Goal: Task Accomplishment & Management: Use online tool/utility

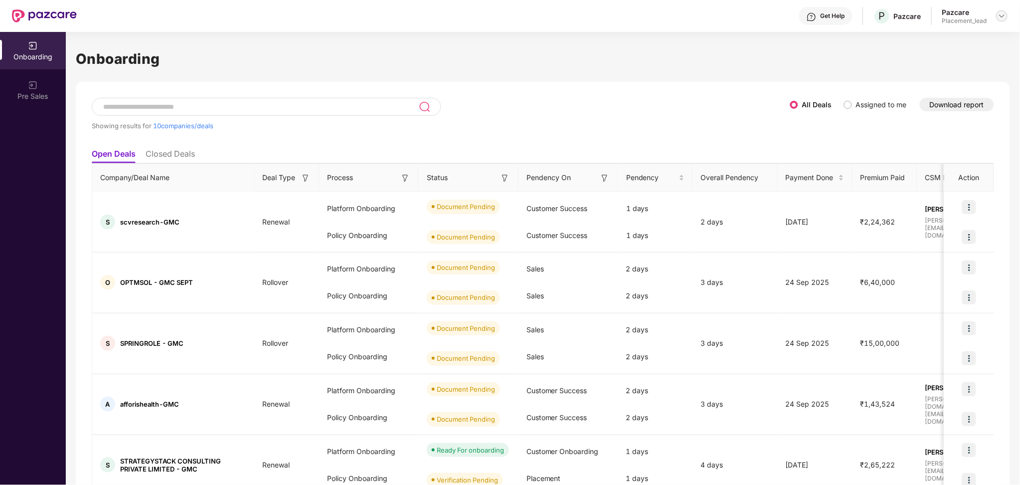
click at [999, 17] on img at bounding box center [1003, 16] width 8 height 8
click at [938, 56] on div "Switch Partner" at bounding box center [957, 59] width 130 height 19
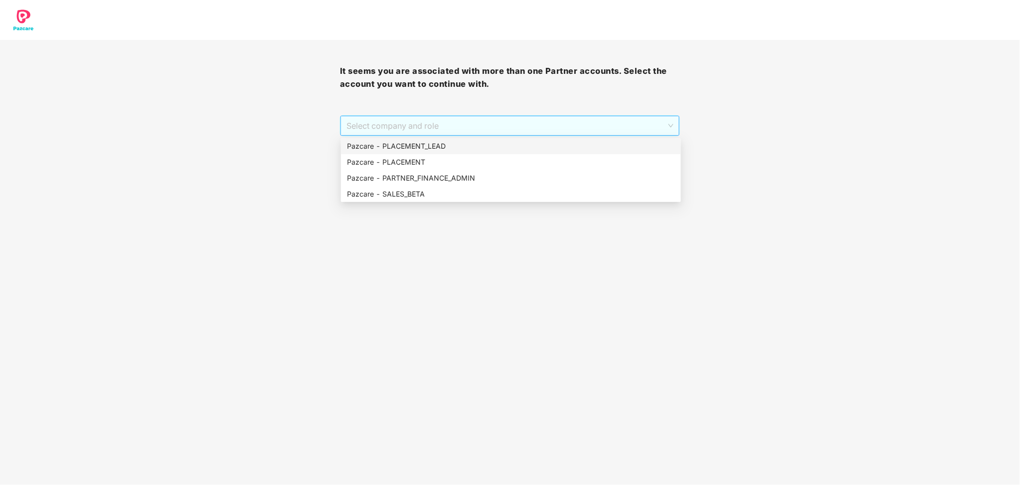
click at [536, 131] on span "Select company and role" at bounding box center [510, 125] width 327 height 19
click at [449, 194] on div "Pazcare - SALES_BETA" at bounding box center [511, 194] width 328 height 11
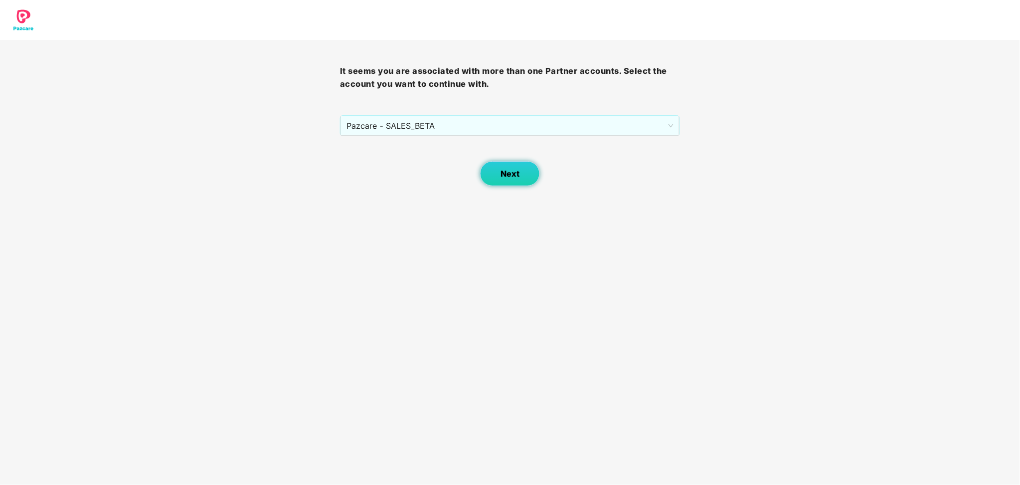
click at [504, 171] on span "Next" at bounding box center [510, 173] width 19 height 9
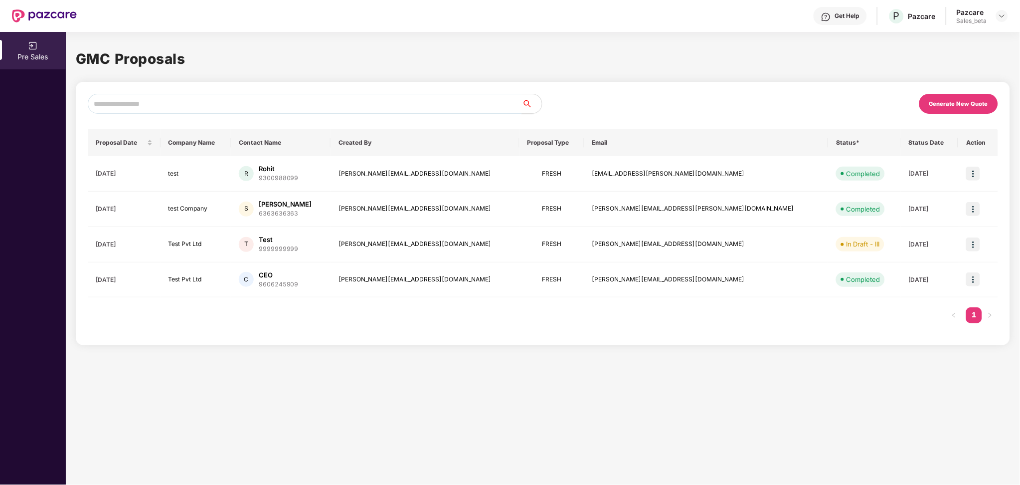
click at [953, 112] on div "Generate New Quote" at bounding box center [959, 104] width 79 height 20
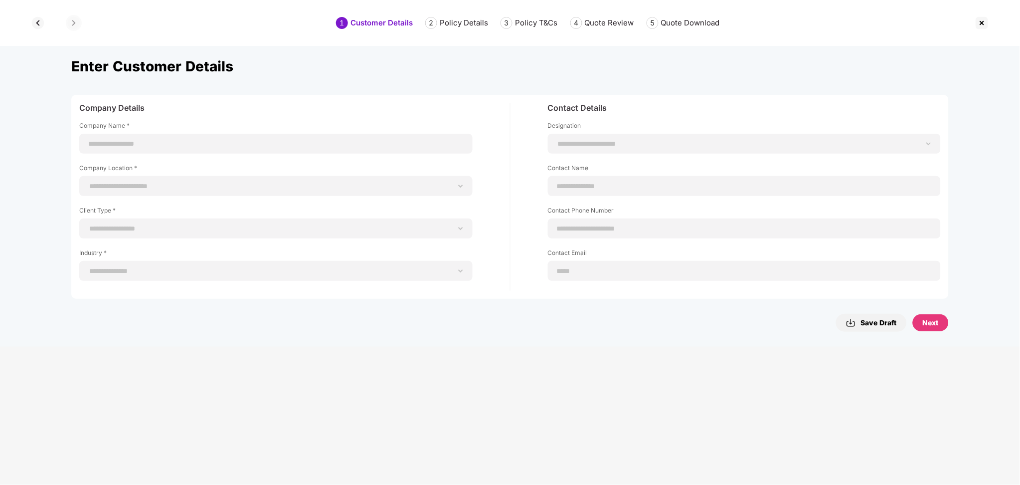
click at [987, 18] on img at bounding box center [983, 23] width 16 height 16
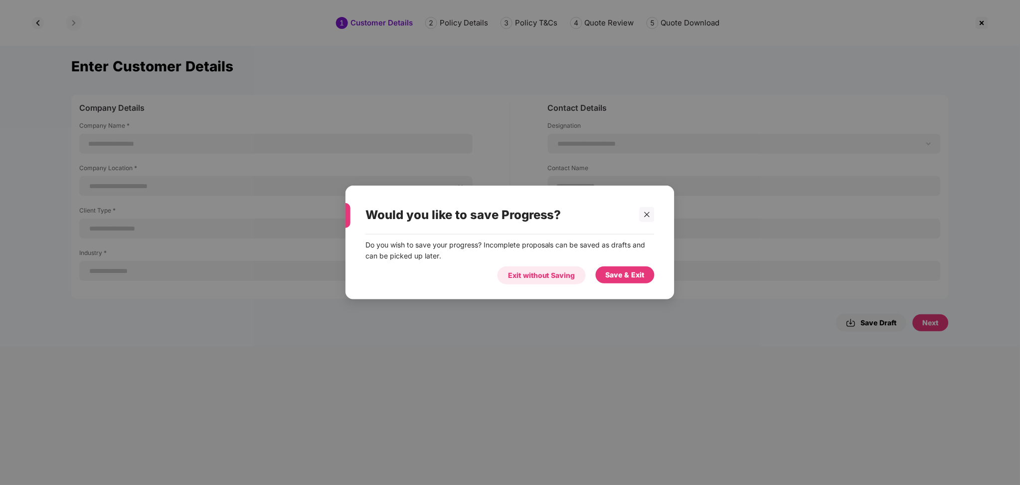
click at [562, 278] on div "Exit without Saving" at bounding box center [541, 275] width 67 height 11
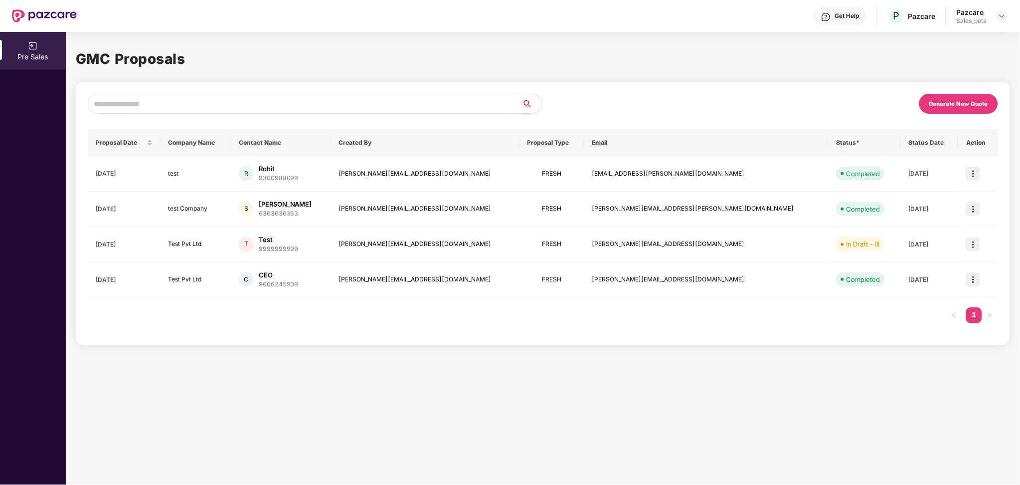
click at [960, 105] on div "Generate New Quote" at bounding box center [959, 103] width 59 height 7
